Goal: Task Accomplishment & Management: Manage account settings

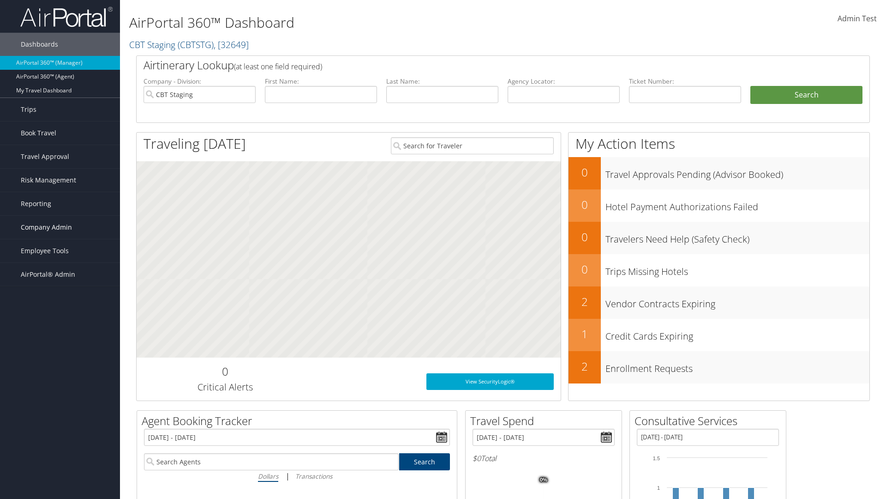
click at [60, 227] on span "Company Admin" at bounding box center [46, 227] width 51 height 23
click at [60, 273] on link "People" at bounding box center [60, 273] width 120 height 14
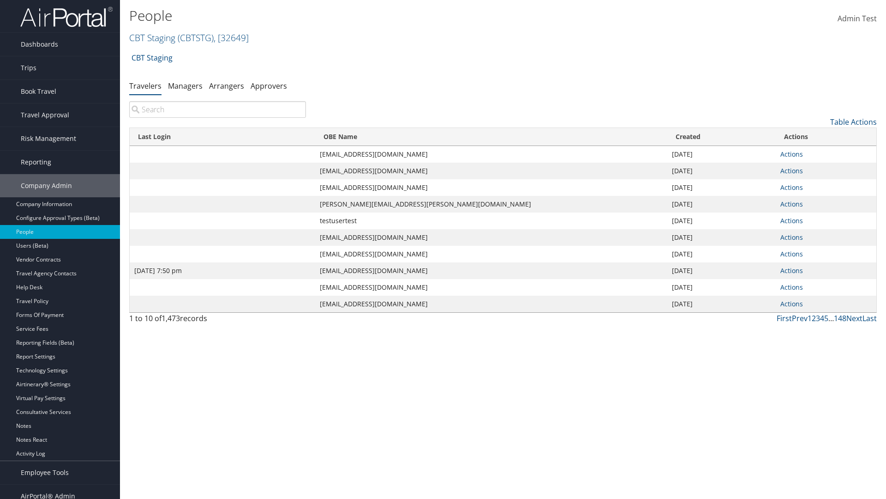
click at [217, 109] on input "search" at bounding box center [217, 109] width 177 height 17
type input "Jan 9, 2024 7:50 pm"
